Goal: Transaction & Acquisition: Book appointment/travel/reservation

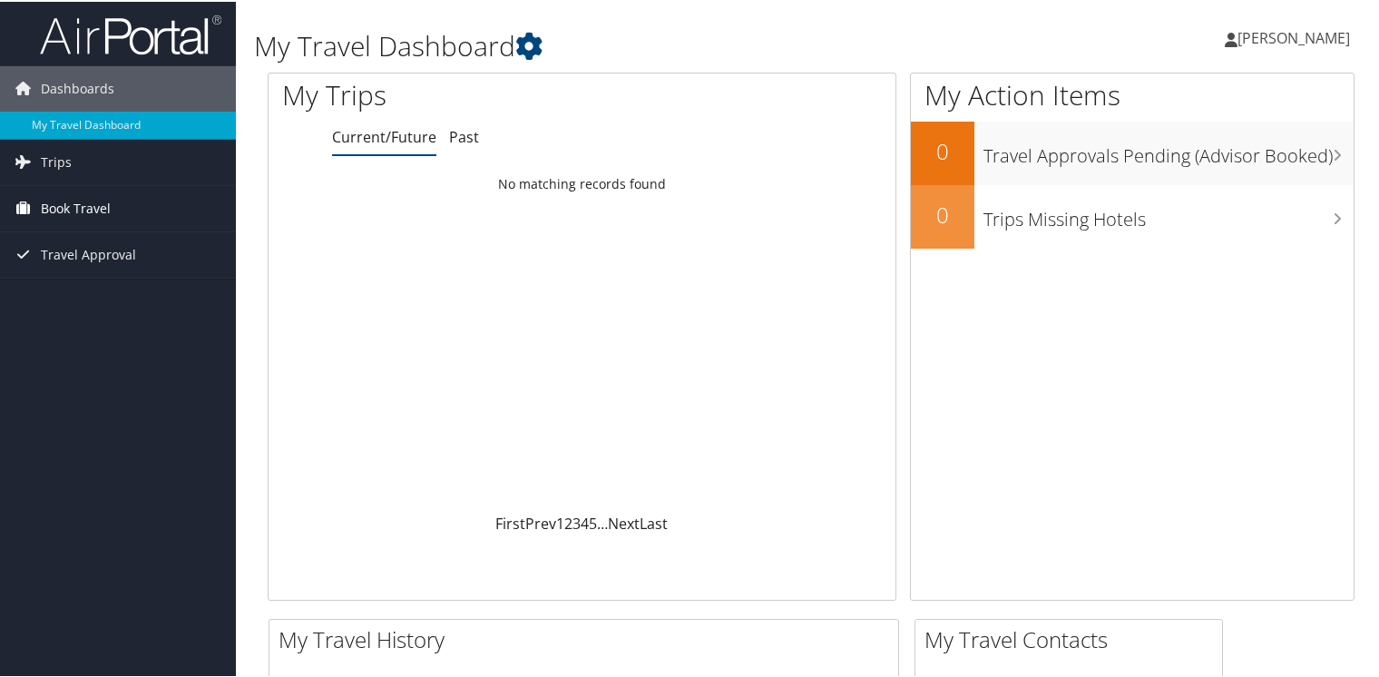
click at [64, 210] on span "Book Travel" at bounding box center [76, 206] width 70 height 45
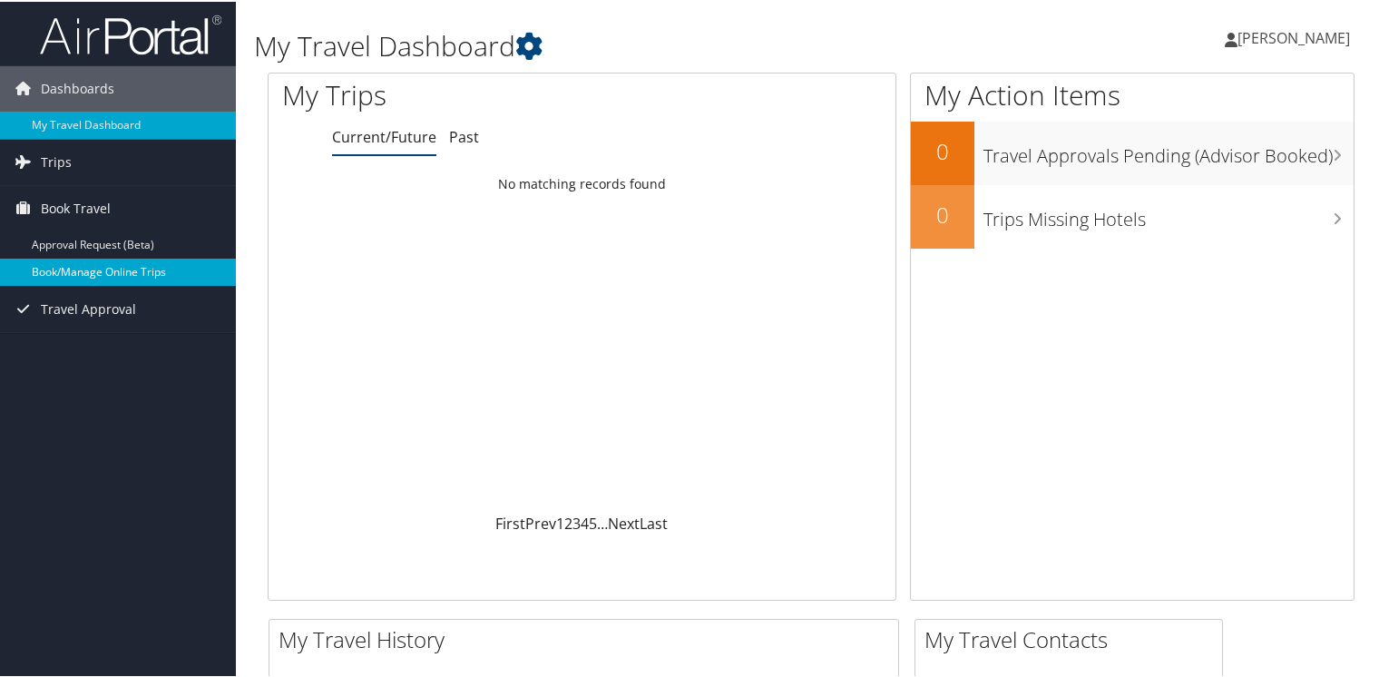
click at [89, 270] on link "Book/Manage Online Trips" at bounding box center [118, 270] width 236 height 27
